Goal: Task Accomplishment & Management: Manage account settings

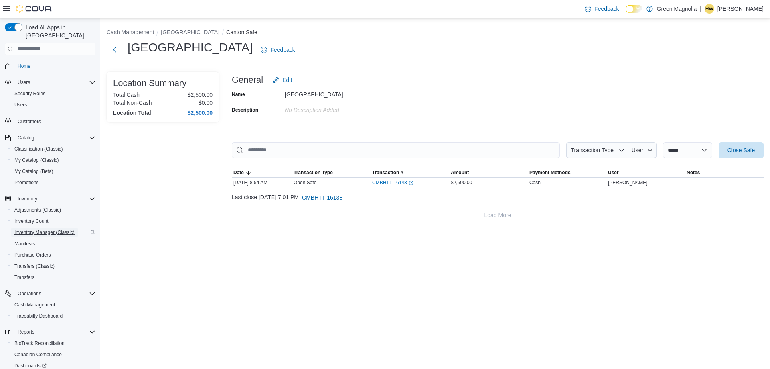
click at [61, 229] on span "Inventory Manager (Classic)" at bounding box center [44, 232] width 60 height 6
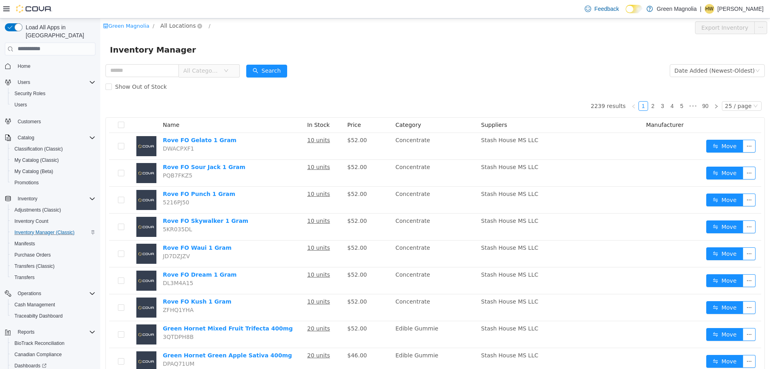
click at [172, 28] on span "All Locations" at bounding box center [177, 25] width 35 height 9
click at [185, 72] on span "Canton" at bounding box center [205, 68] width 59 height 6
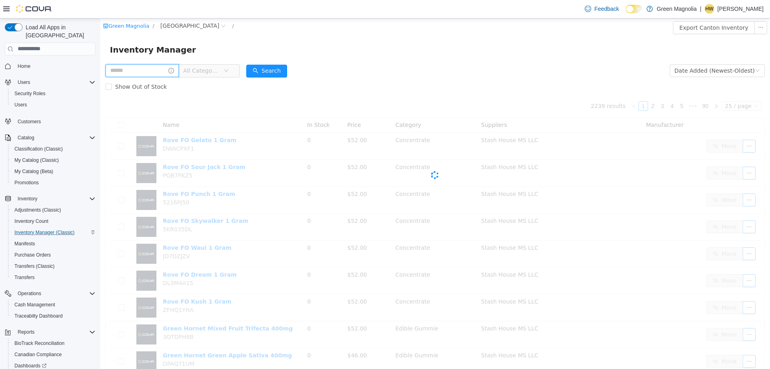
click at [136, 73] on input "text" at bounding box center [141, 70] width 73 height 13
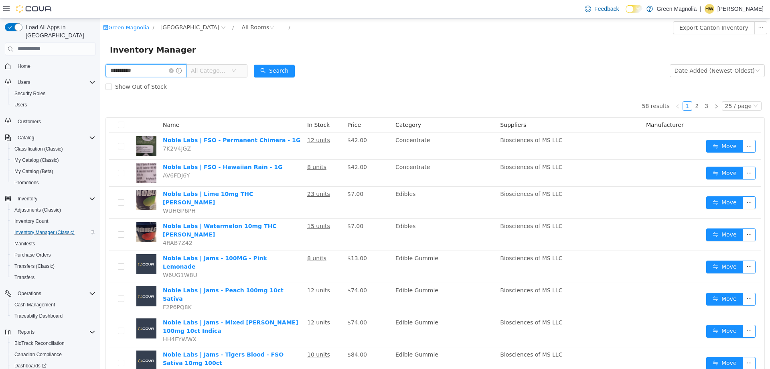
drag, startPoint x: 144, startPoint y: 74, endPoint x: 76, endPoint y: 69, distance: 68.8
click at [100, 69] on html "**********" at bounding box center [435, 193] width 670 height 350
type input "*******"
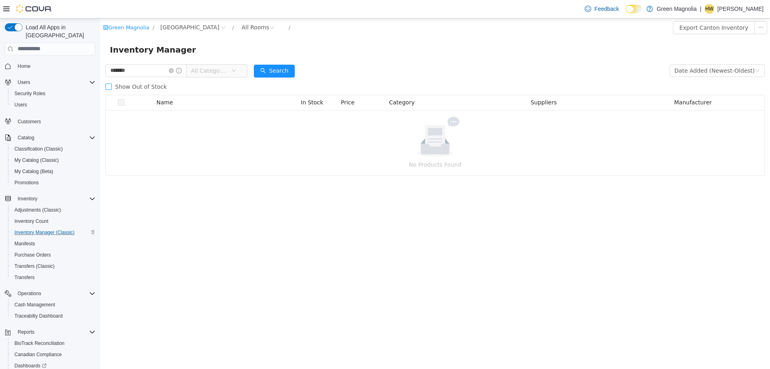
click at [128, 87] on span "Show Out of Stock" at bounding box center [141, 86] width 58 height 6
click at [127, 85] on span "Show Out of Stock" at bounding box center [141, 86] width 58 height 6
click at [174, 70] on icon "icon: close-circle" at bounding box center [171, 70] width 5 height 5
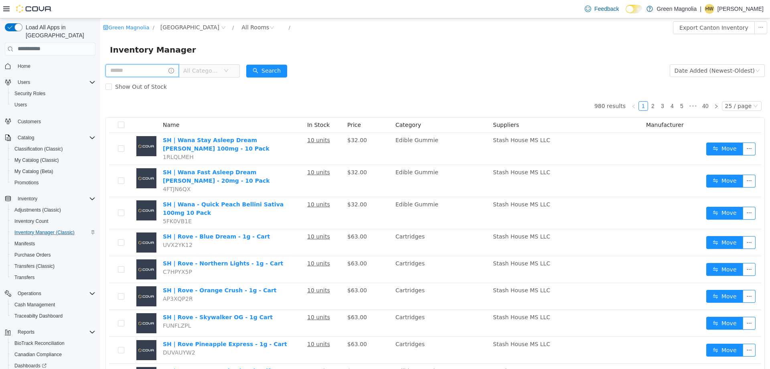
click at [157, 69] on input "text" at bounding box center [141, 70] width 73 height 13
type input "********"
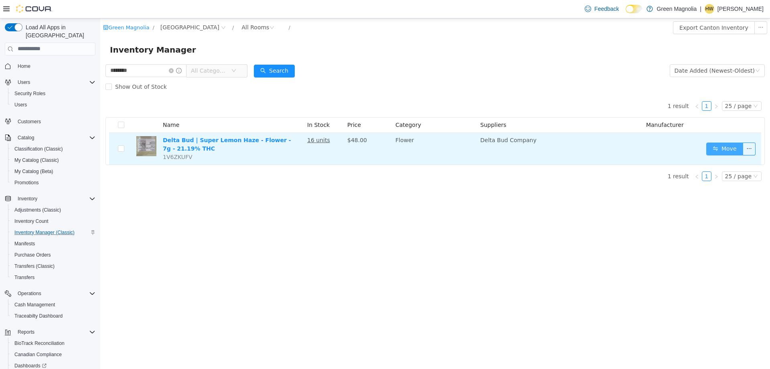
click at [725, 149] on button "Move" at bounding box center [724, 148] width 37 height 13
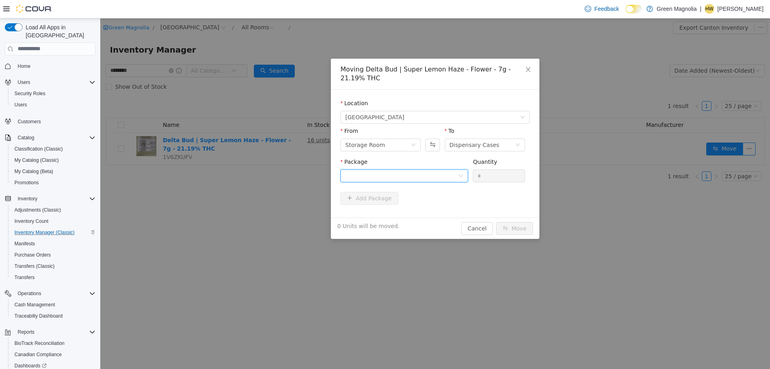
click at [396, 174] on div at bounding box center [401, 175] width 113 height 12
click at [397, 207] on strong "1A4230100000385000010177" at bounding box center [392, 204] width 94 height 6
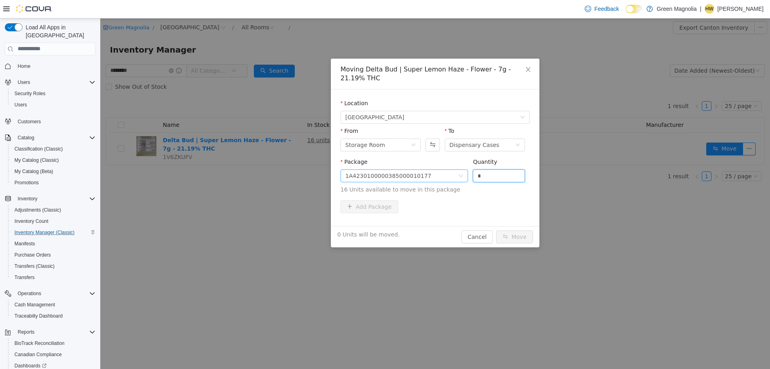
drag, startPoint x: 500, startPoint y: 176, endPoint x: 442, endPoint y: 170, distance: 58.4
click at [442, 171] on span "Package 1A4230100000385000010177 Quantity * 16 Units available to move in this …" at bounding box center [435, 175] width 189 height 35
type input "**"
click at [496, 230] on button "Move" at bounding box center [514, 236] width 37 height 13
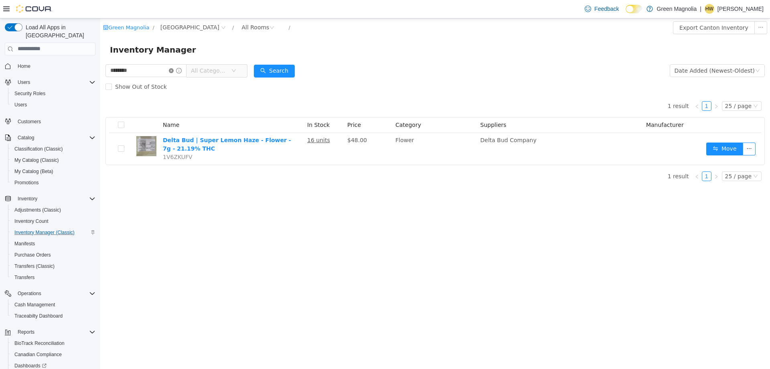
click at [174, 71] on icon "icon: close-circle" at bounding box center [171, 70] width 5 height 5
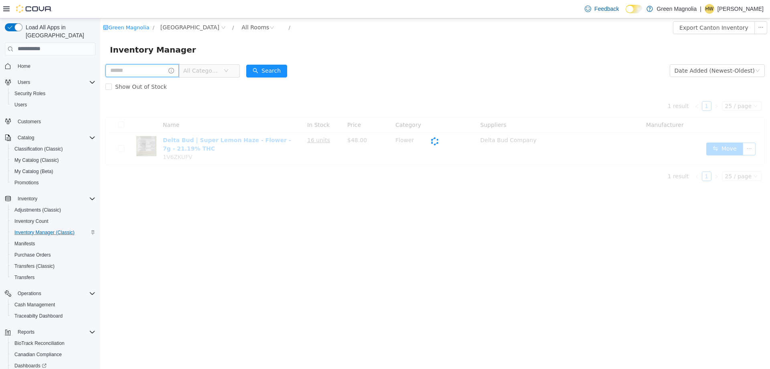
click at [151, 65] on input "text" at bounding box center [141, 70] width 73 height 13
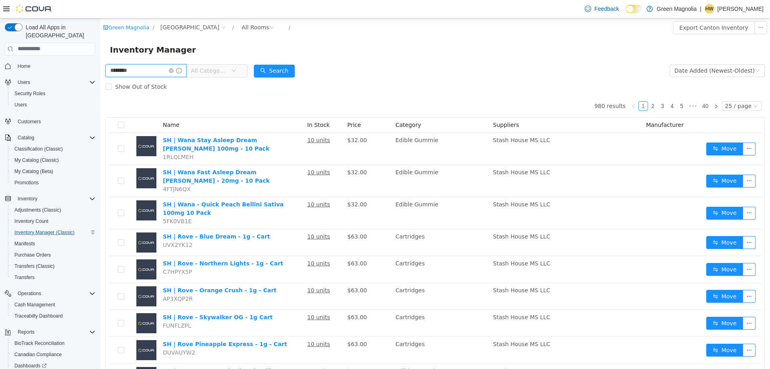
type input "********"
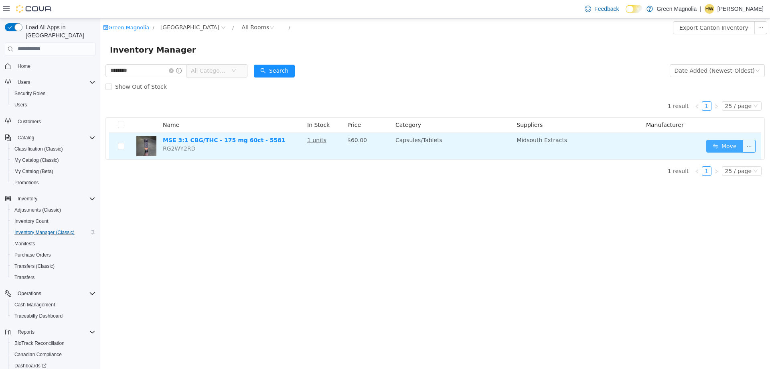
click at [721, 145] on button "Move" at bounding box center [724, 145] width 37 height 13
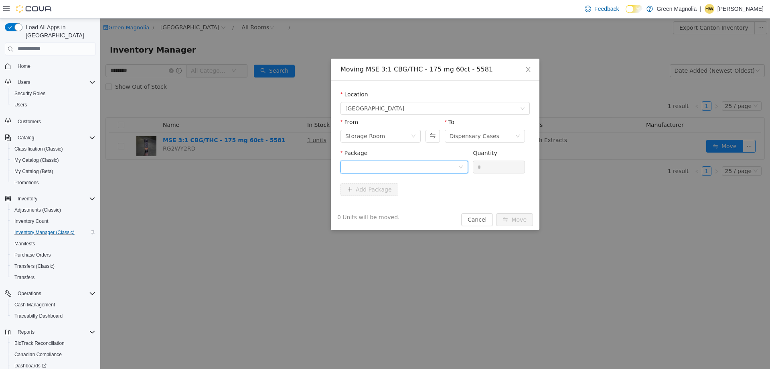
drag, startPoint x: 383, startPoint y: 163, endPoint x: 399, endPoint y: 172, distance: 19.1
click at [383, 163] on div at bounding box center [401, 166] width 113 height 12
click at [404, 195] on strong "1A42301000033F5000008356" at bounding box center [392, 195] width 94 height 6
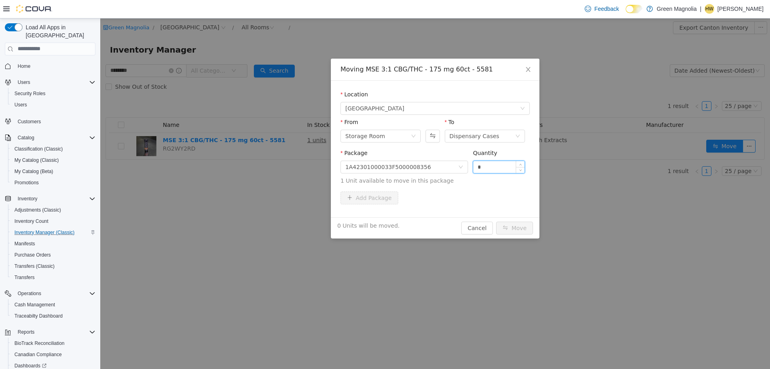
click at [487, 167] on input "*" at bounding box center [498, 166] width 51 height 12
type input "*"
click at [517, 166] on span "Increase Value" at bounding box center [520, 163] width 8 height 7
drag, startPoint x: 512, startPoint y: 226, endPoint x: 502, endPoint y: 217, distance: 13.1
click at [513, 226] on button "Move" at bounding box center [514, 227] width 37 height 13
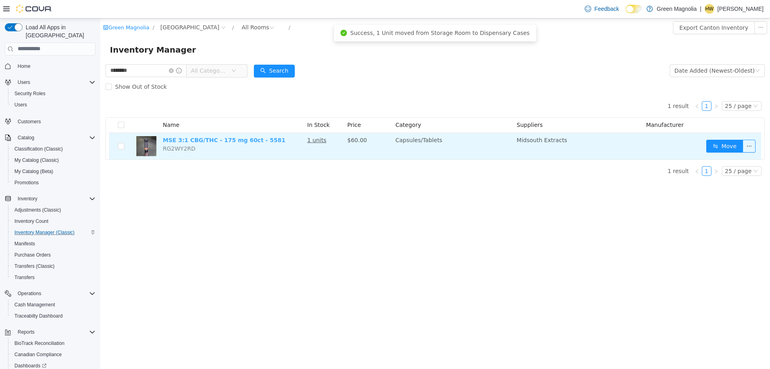
click at [209, 138] on link "MSE 3:1 CBG/THC - 175 mg 60ct - 5581" at bounding box center [224, 139] width 123 height 6
